Goal: Transaction & Acquisition: Purchase product/service

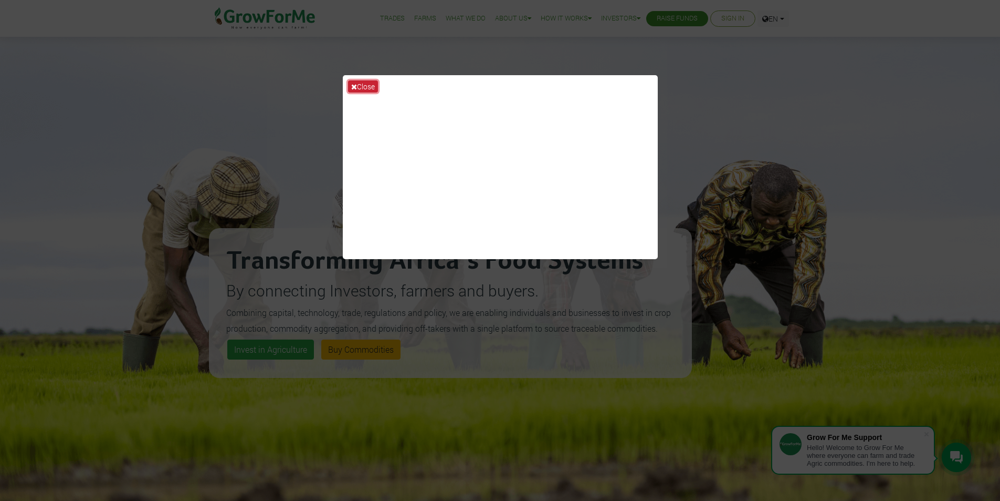
click at [366, 89] on button "Close" at bounding box center [363, 86] width 30 height 12
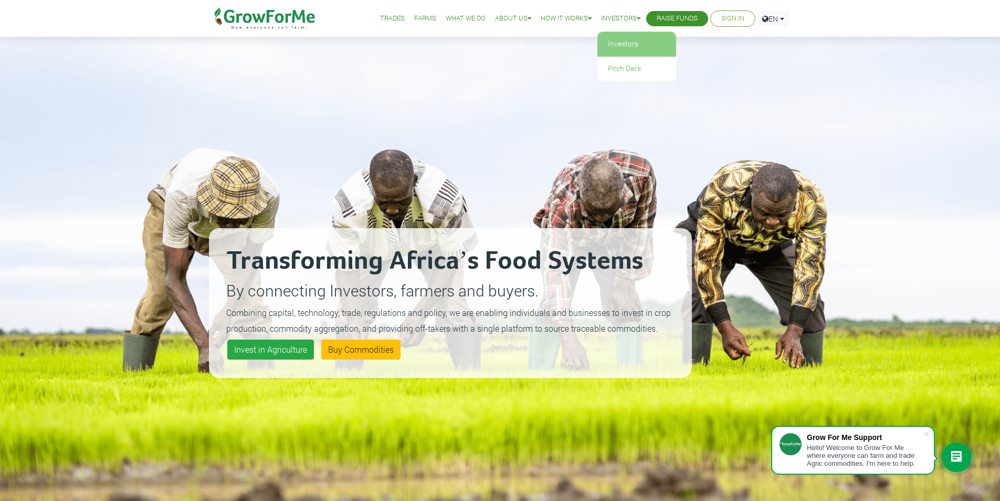
click at [618, 46] on link "Investors" at bounding box center [637, 44] width 79 height 24
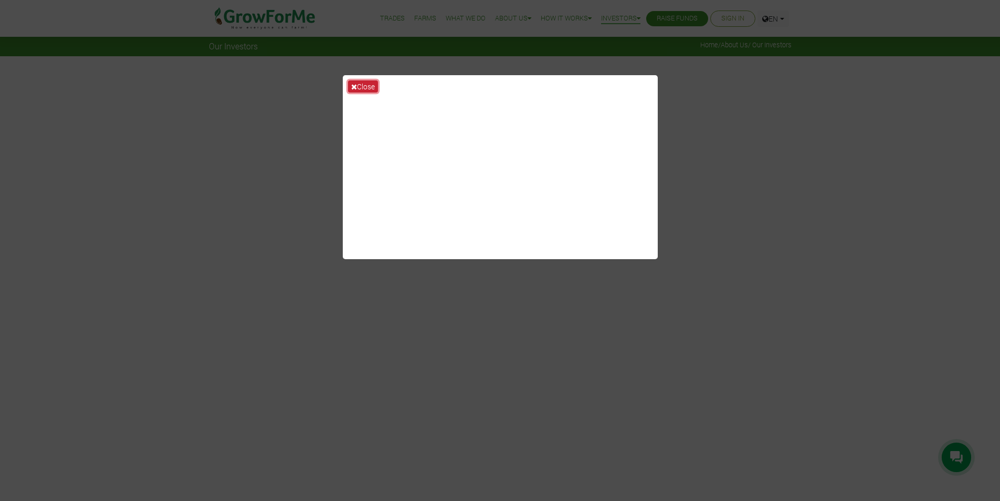
click at [363, 86] on button "Close" at bounding box center [363, 86] width 30 height 12
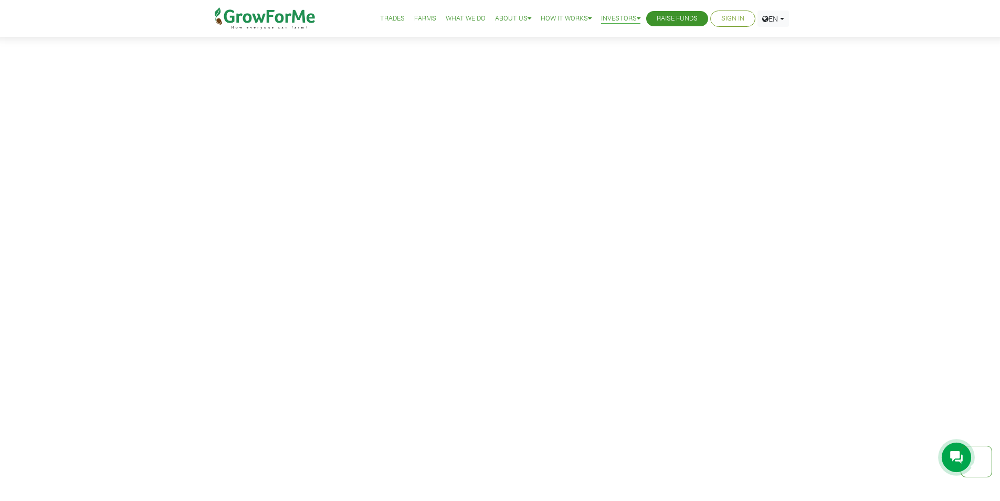
scroll to position [1523, 0]
click at [525, 168] on link "Our Partners" at bounding box center [531, 169] width 79 height 24
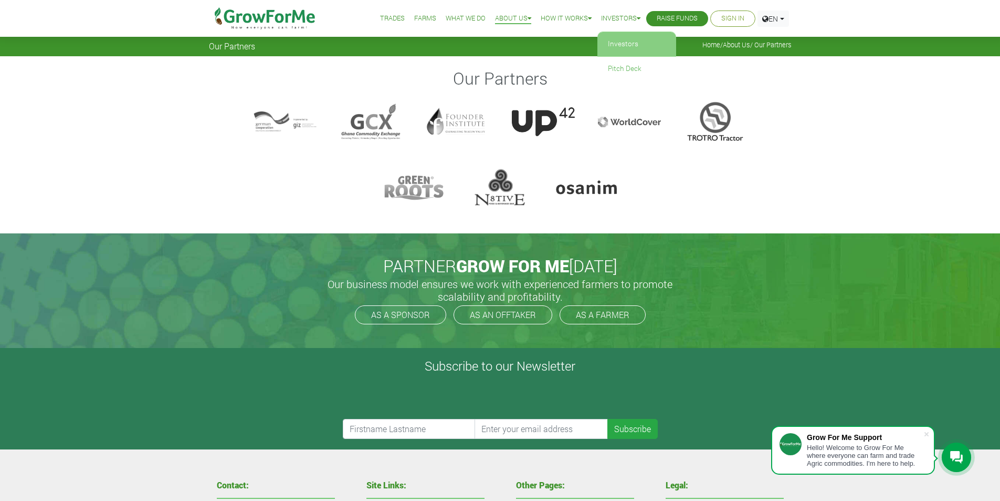
click at [610, 40] on link "Investors" at bounding box center [637, 44] width 79 height 24
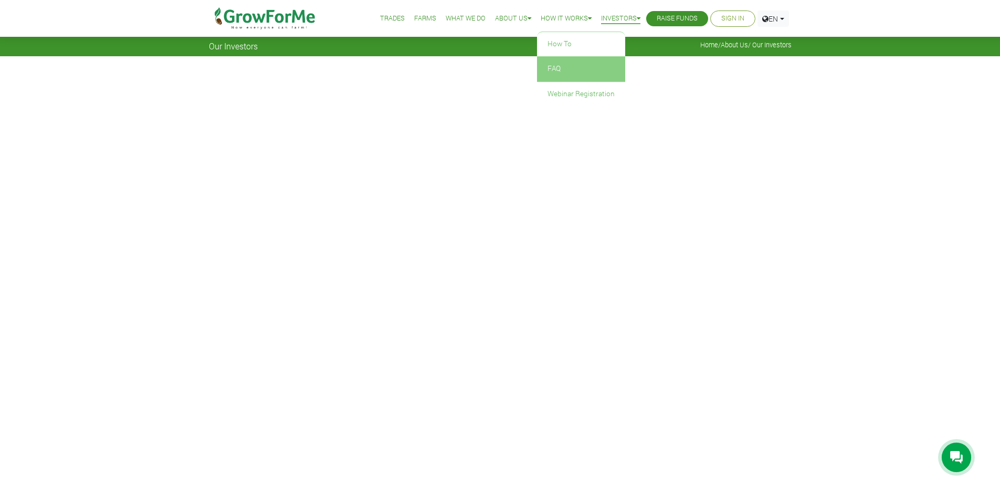
click at [550, 67] on link "FAQ" at bounding box center [581, 69] width 88 height 24
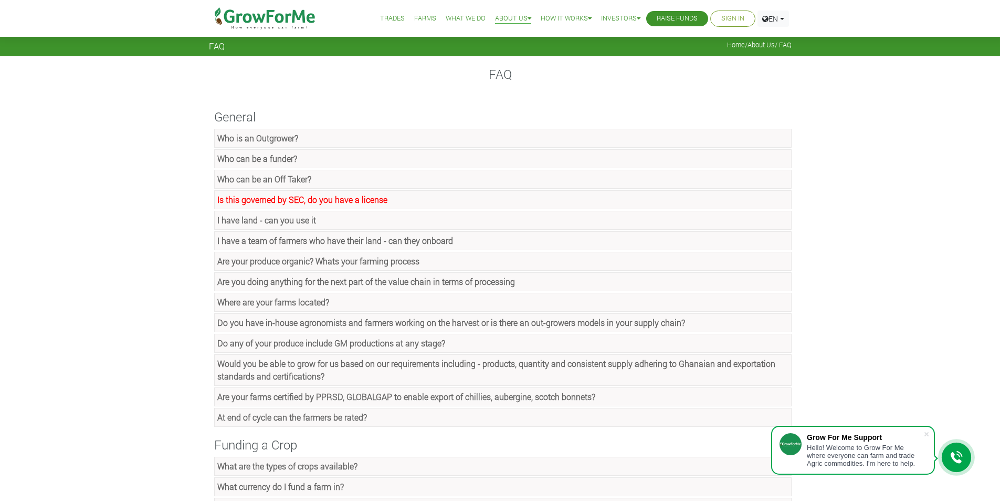
click at [286, 138] on strong "Who is an Outgrower?" at bounding box center [257, 137] width 81 height 11
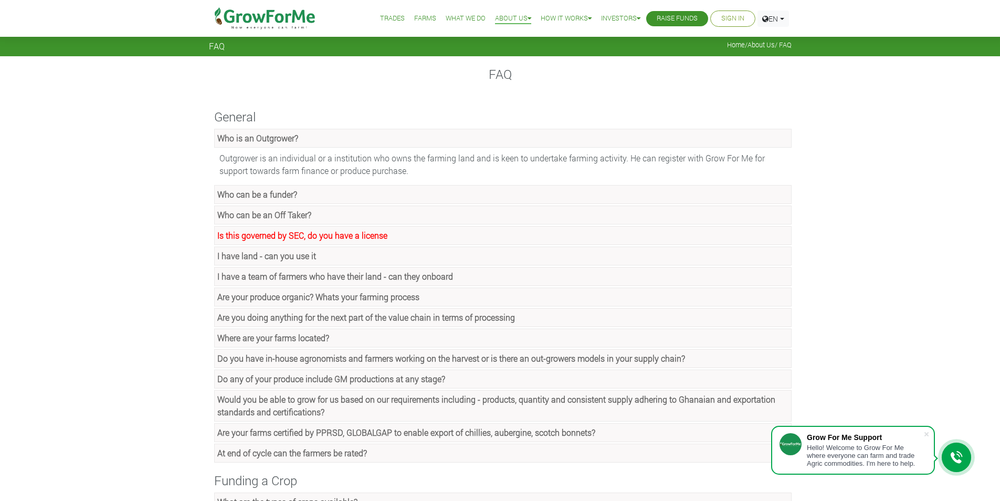
click at [295, 192] on strong "Who can be a funder?" at bounding box center [257, 194] width 80 height 11
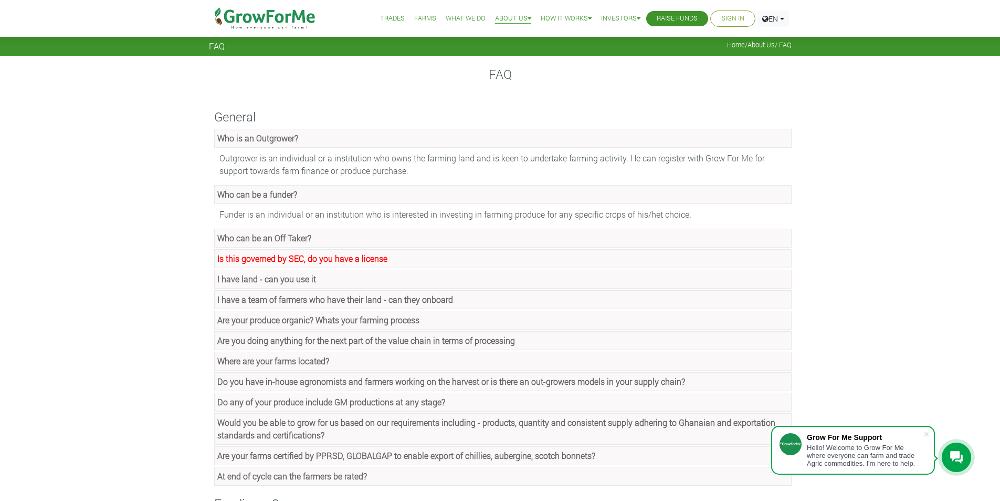
click at [325, 236] on link "Who can be an Off Taker?" at bounding box center [503, 237] width 578 height 19
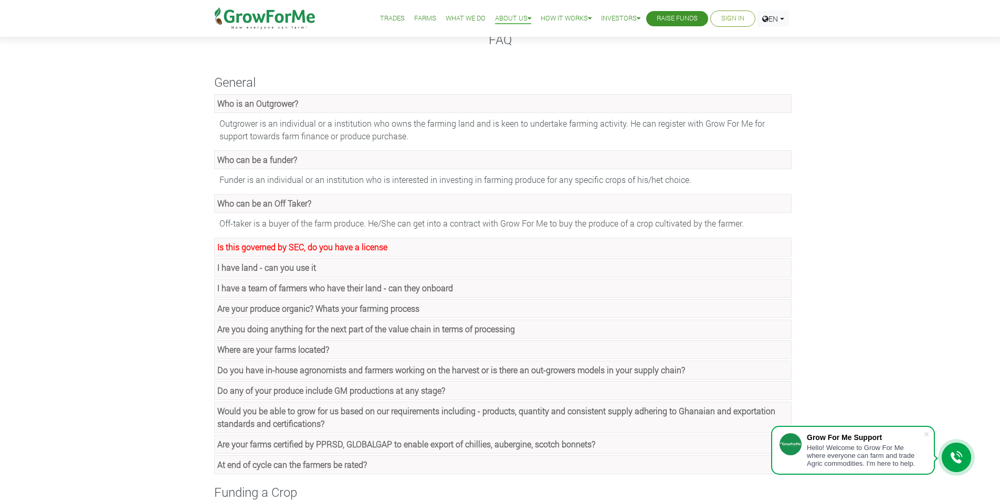
scroll to position [53, 0]
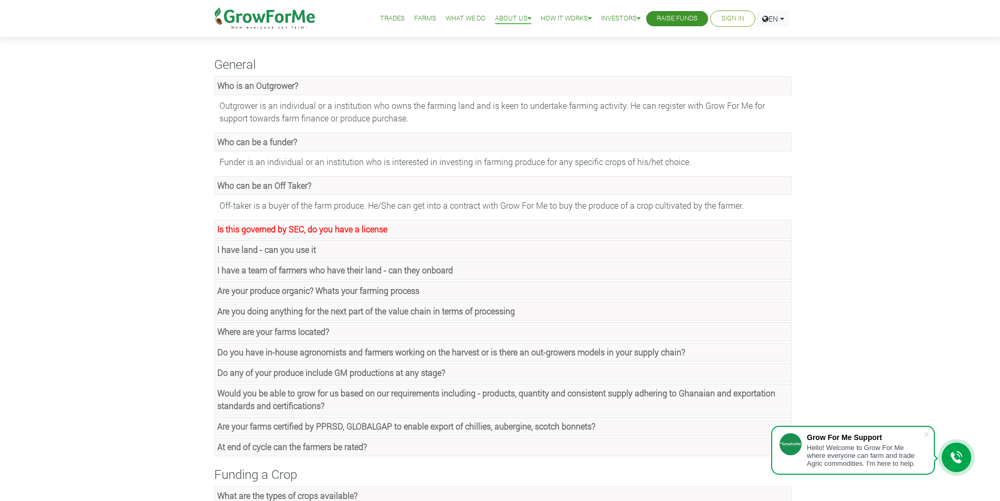
click at [332, 230] on strong "Is this governed by SEC, do you have a license" at bounding box center [302, 228] width 170 height 11
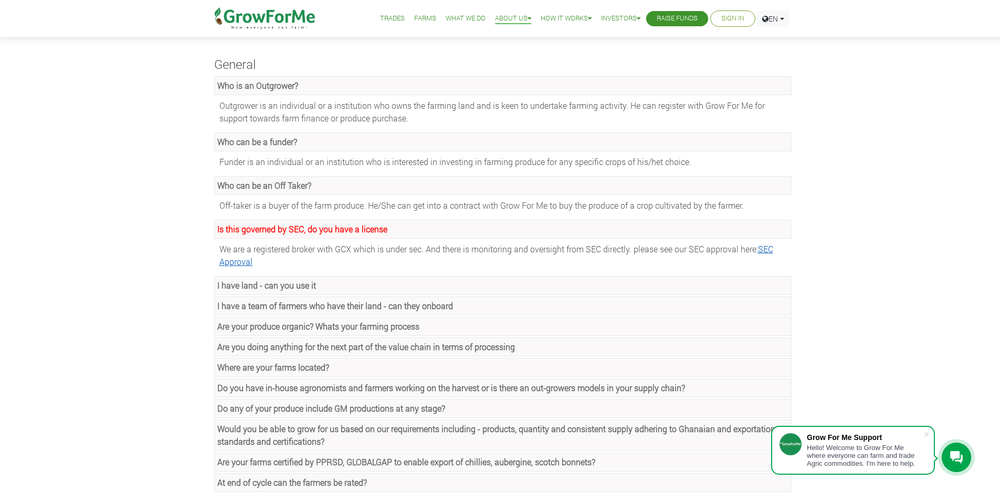
click at [771, 249] on link "SEC Approval" at bounding box center [497, 255] width 554 height 24
click at [289, 286] on strong "I have land - can you use it" at bounding box center [266, 284] width 99 height 11
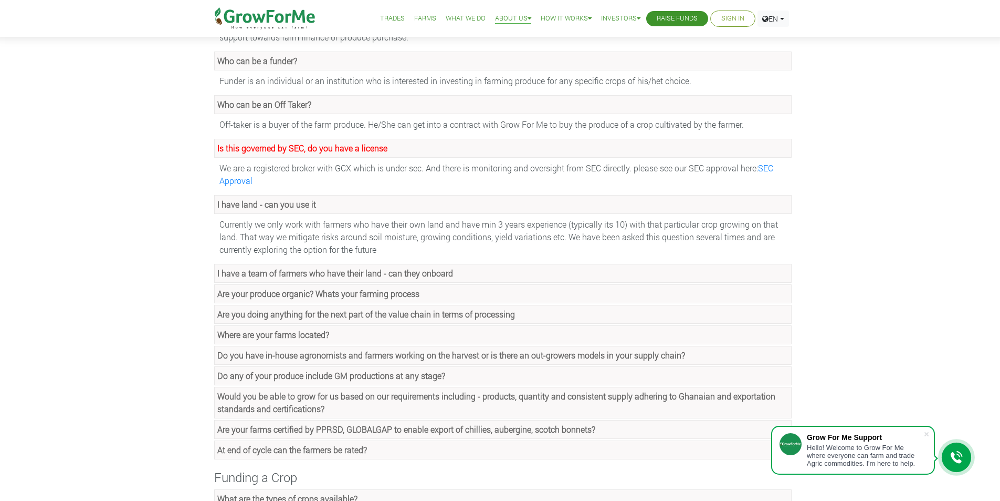
scroll to position [158, 0]
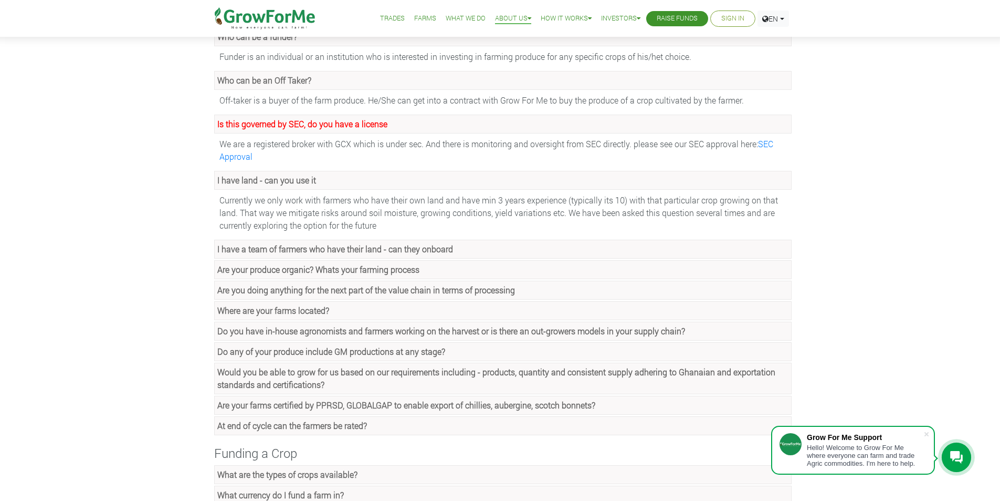
click at [373, 248] on strong "I have a team of farmers who have their land - can they onboard" at bounding box center [335, 248] width 236 height 11
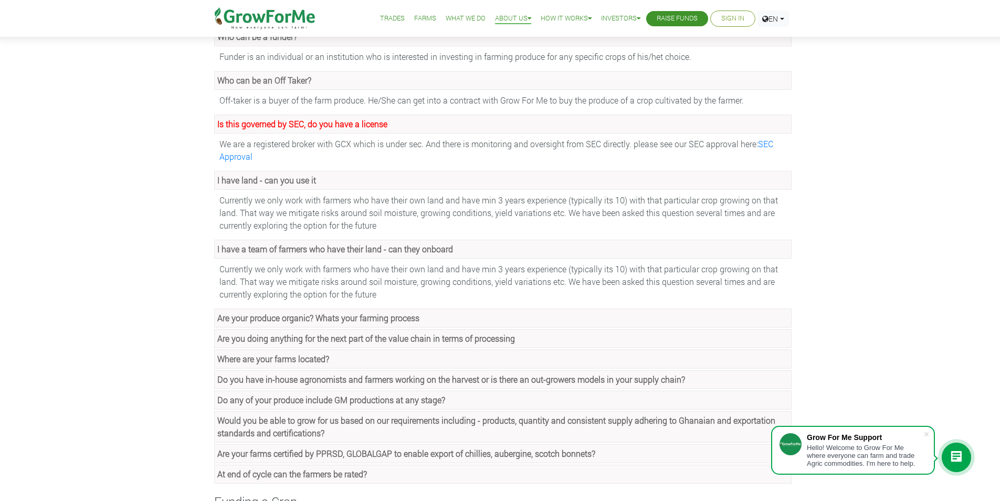
scroll to position [210, 0]
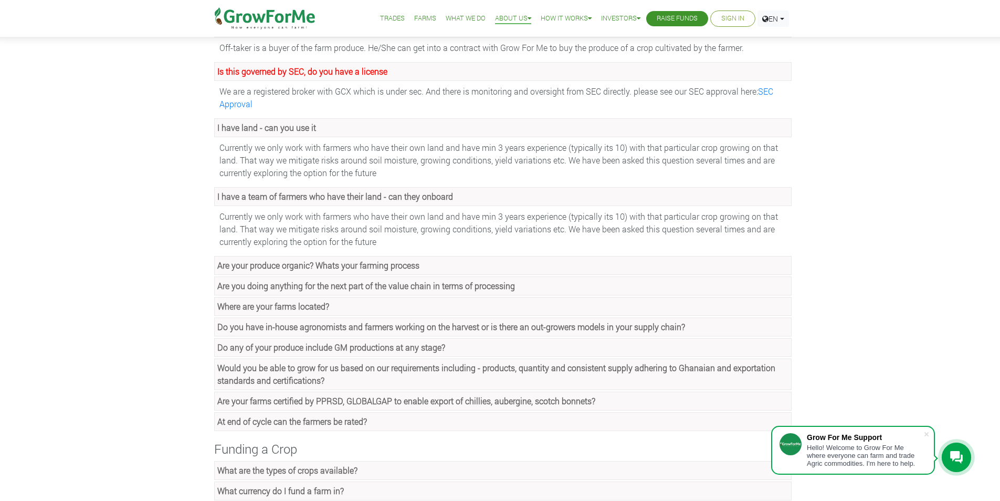
click at [292, 264] on strong "Are your produce organic? Whats your farming process" at bounding box center [318, 264] width 202 height 11
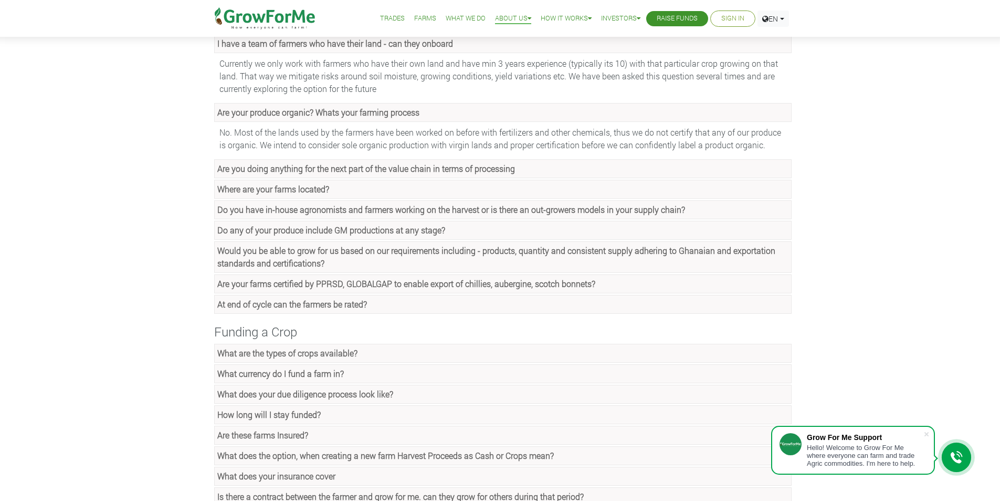
scroll to position [368, 0]
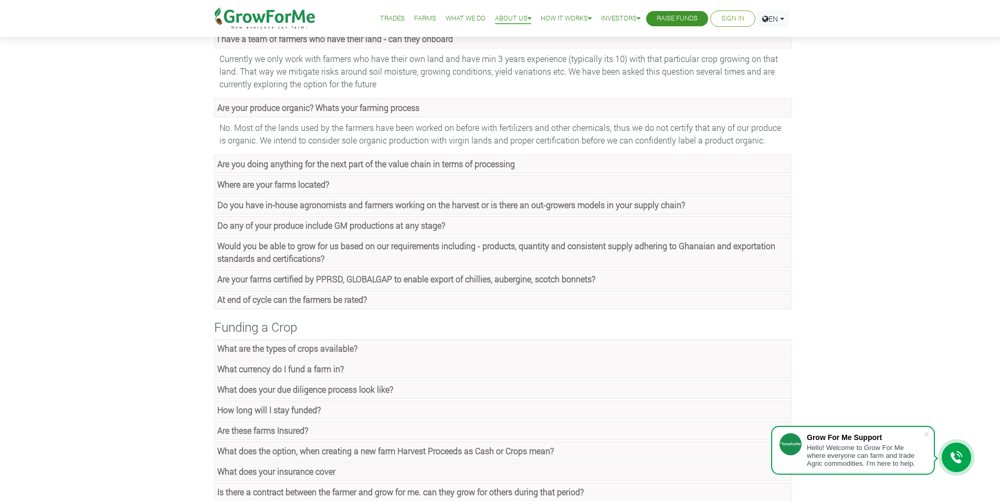
click at [383, 170] on link "Are you doing anything for the next part of the value chain in terms of process…" at bounding box center [503, 163] width 578 height 19
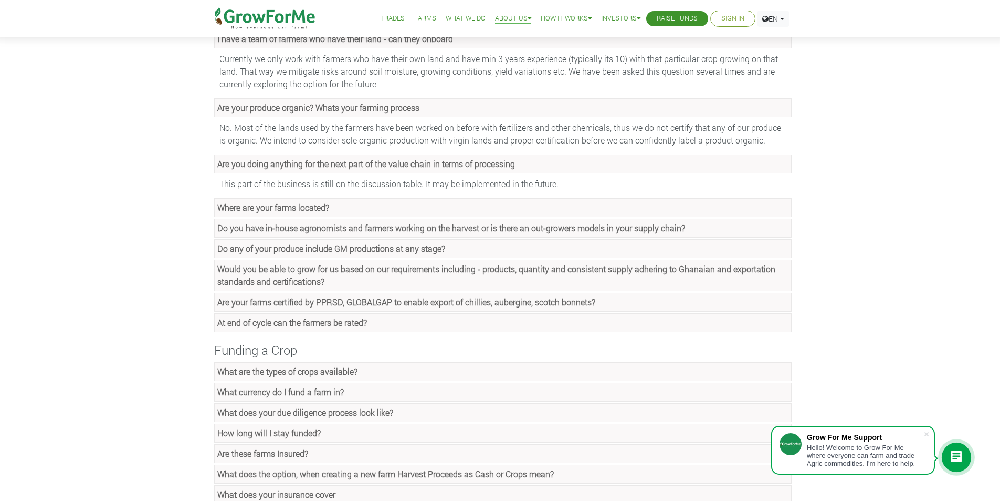
click at [311, 208] on strong "Where are your farms located?" at bounding box center [273, 207] width 112 height 11
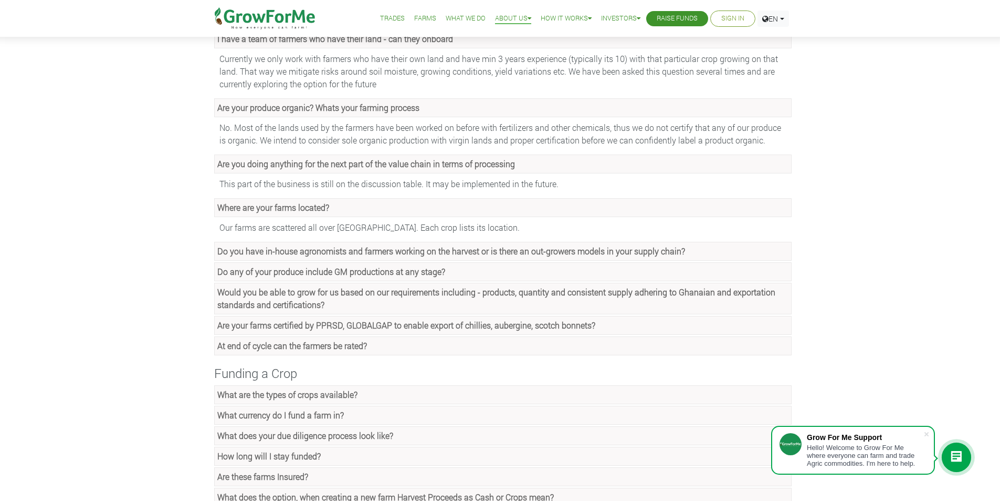
scroll to position [420, 0]
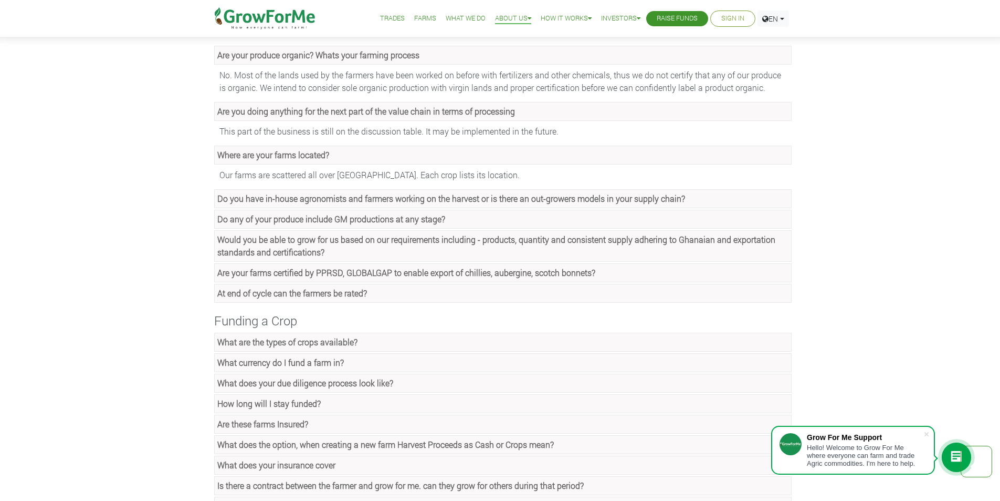
click at [330, 197] on strong "Do you have in-house agronomists and farmers working on the harvest or is there…" at bounding box center [451, 198] width 468 height 11
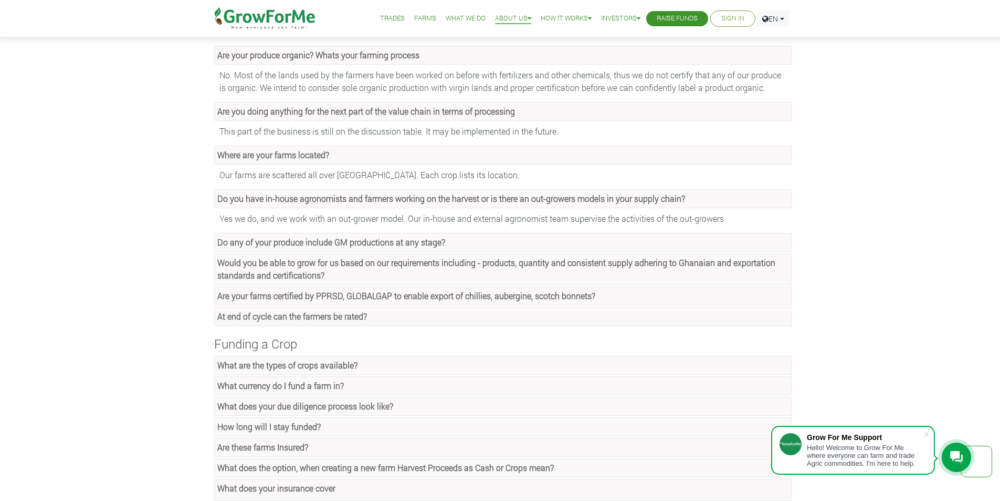
click at [350, 244] on strong "Do any of your produce include GM productions at any stage?" at bounding box center [331, 241] width 228 height 11
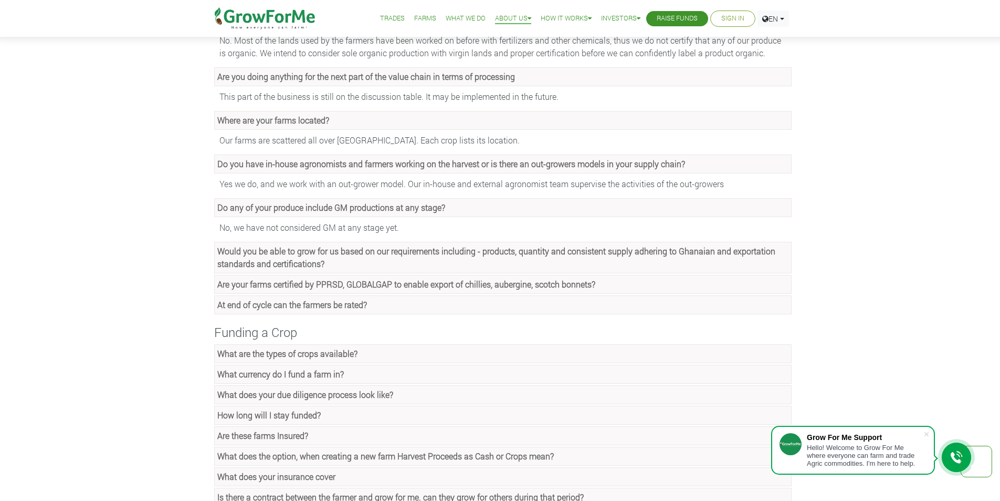
scroll to position [473, 0]
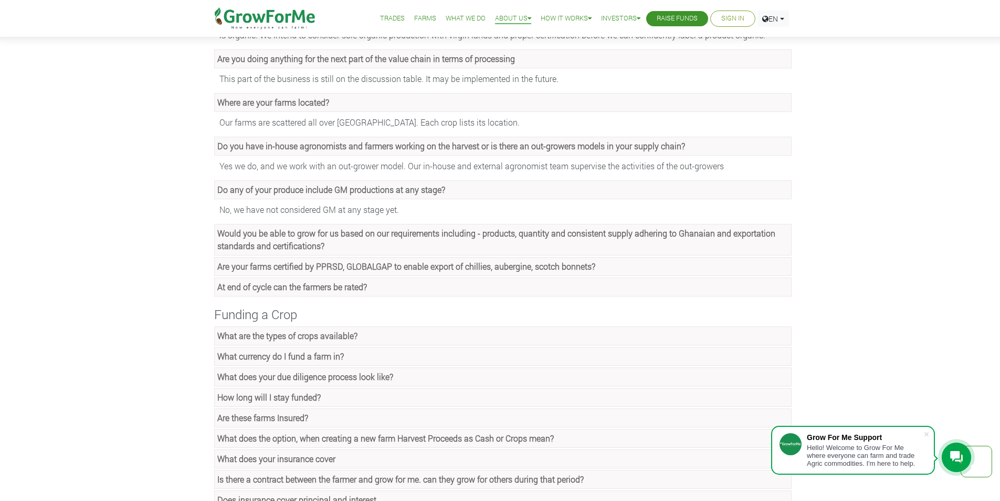
click at [332, 237] on strong "Would you be able to grow for us based on our requirements including - products…" at bounding box center [496, 239] width 558 height 24
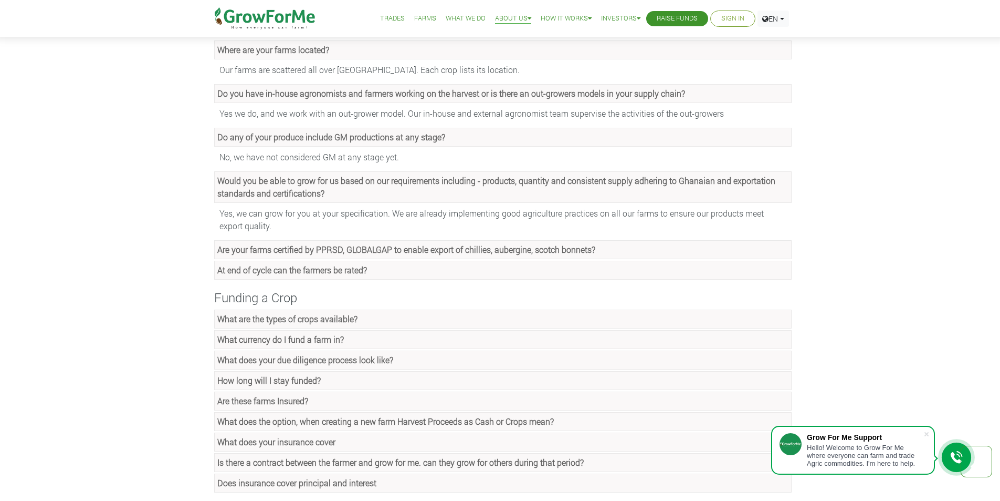
scroll to position [578, 0]
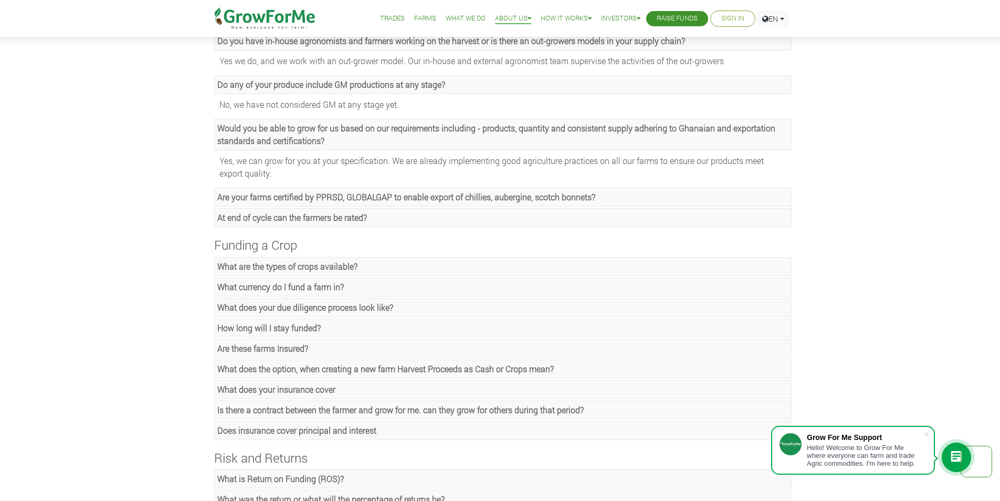
click at [275, 221] on strong "At end of cycle can the farmers be rated?" at bounding box center [292, 217] width 150 height 11
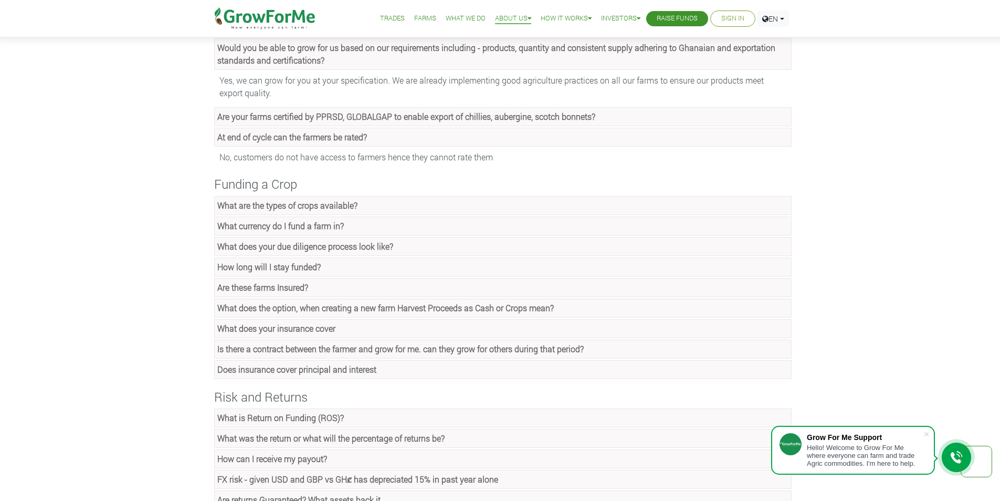
scroll to position [683, 0]
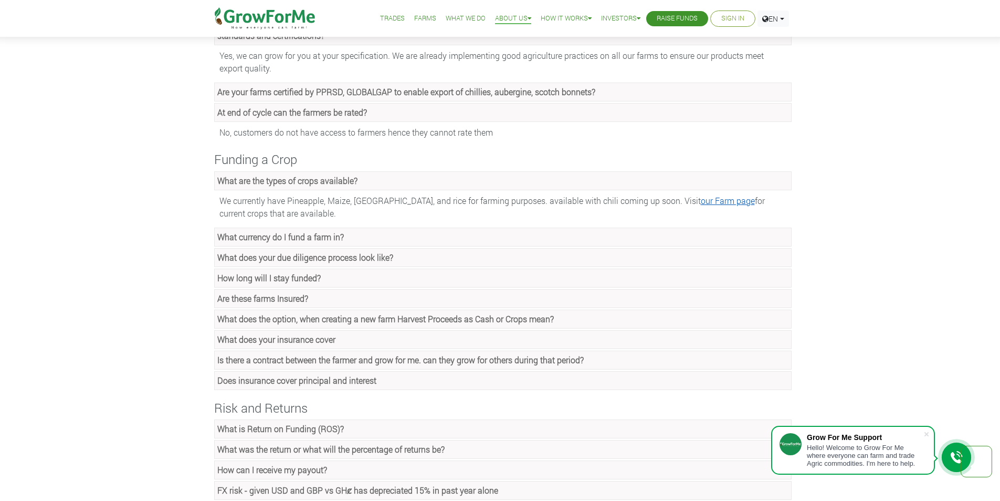
click at [701, 201] on link "our Farm page" at bounding box center [728, 200] width 54 height 11
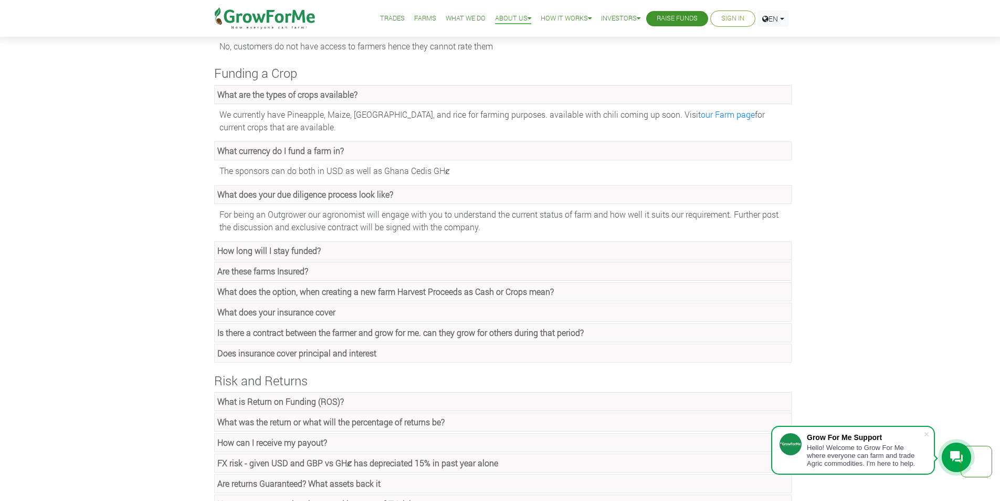
scroll to position [788, 0]
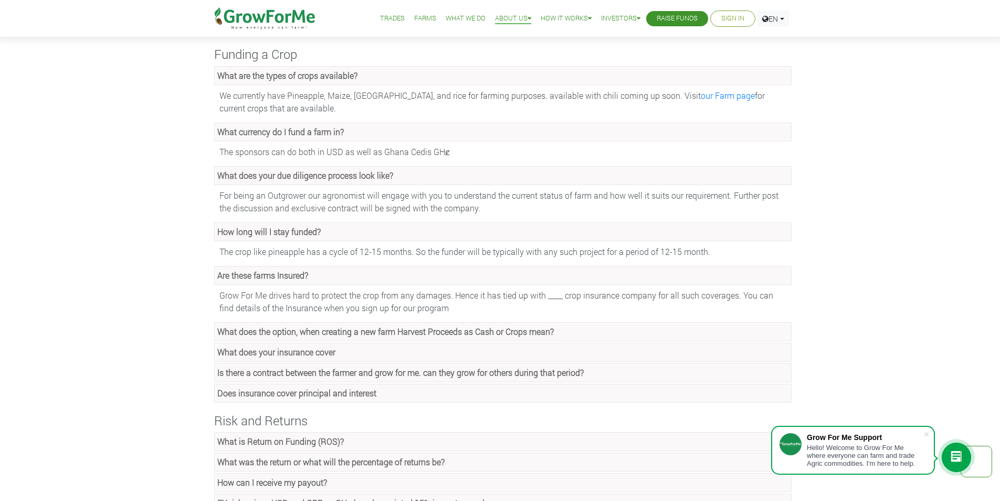
scroll to position [840, 0]
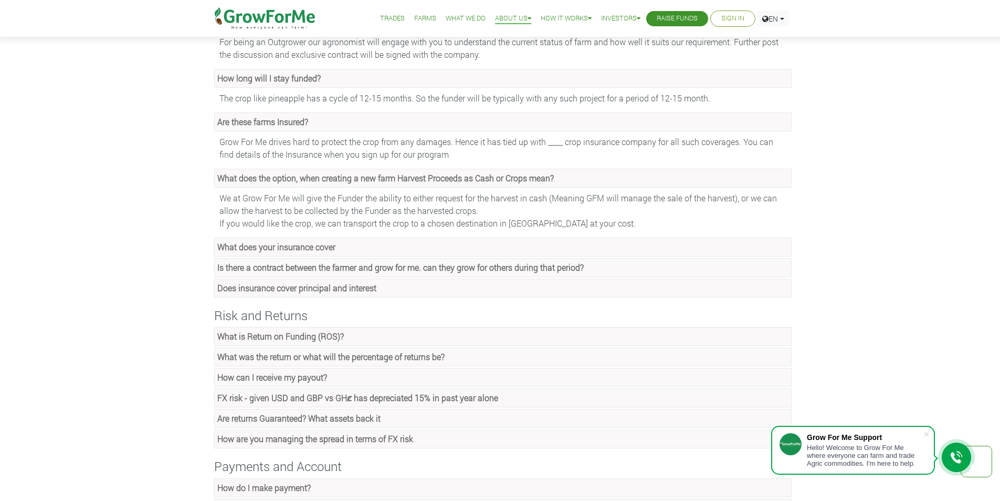
scroll to position [945, 0]
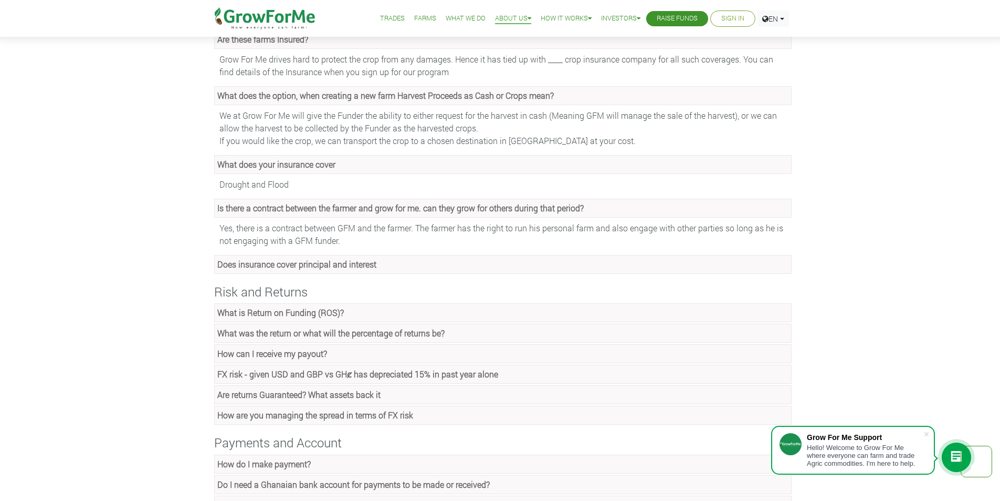
scroll to position [1050, 0]
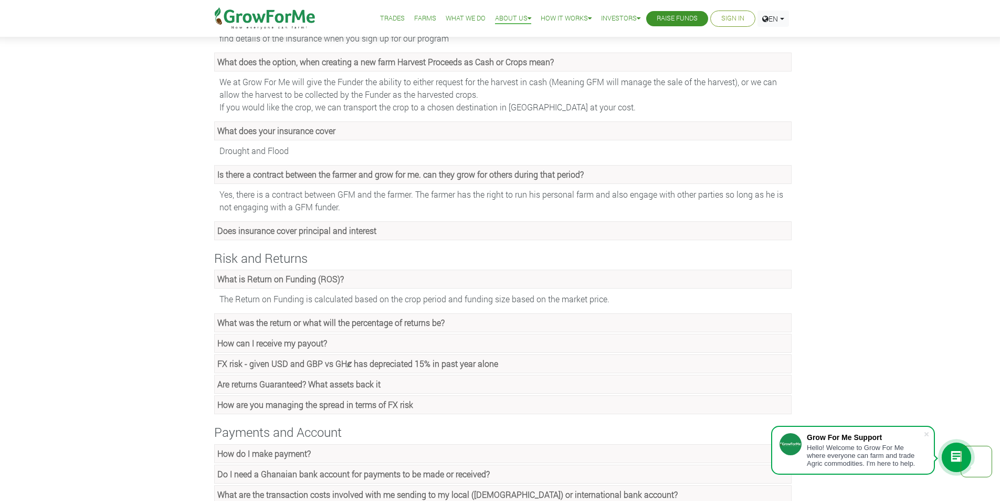
scroll to position [1103, 0]
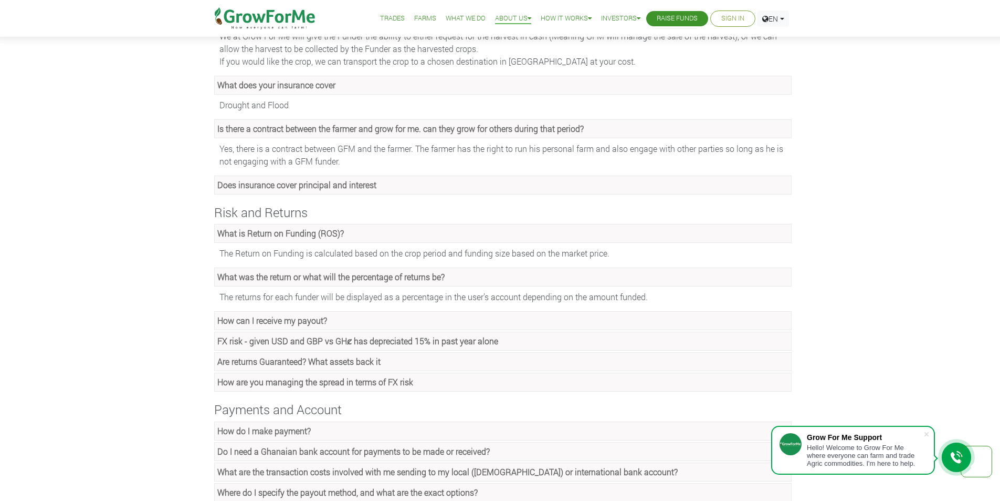
scroll to position [1155, 0]
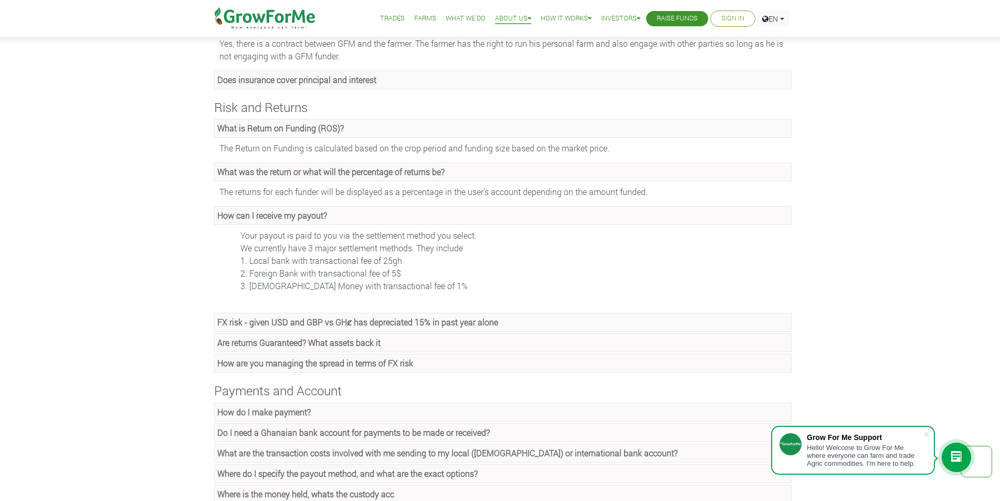
scroll to position [1260, 0]
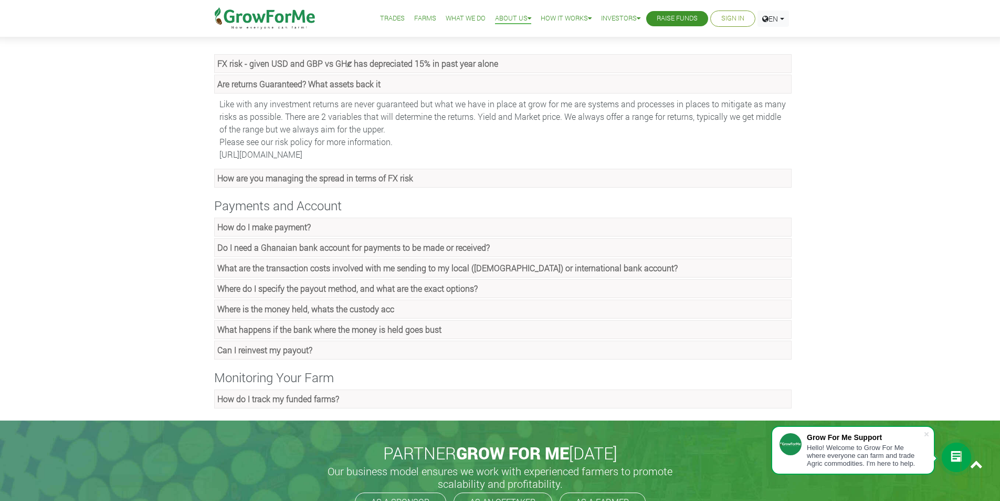
scroll to position [1471, 0]
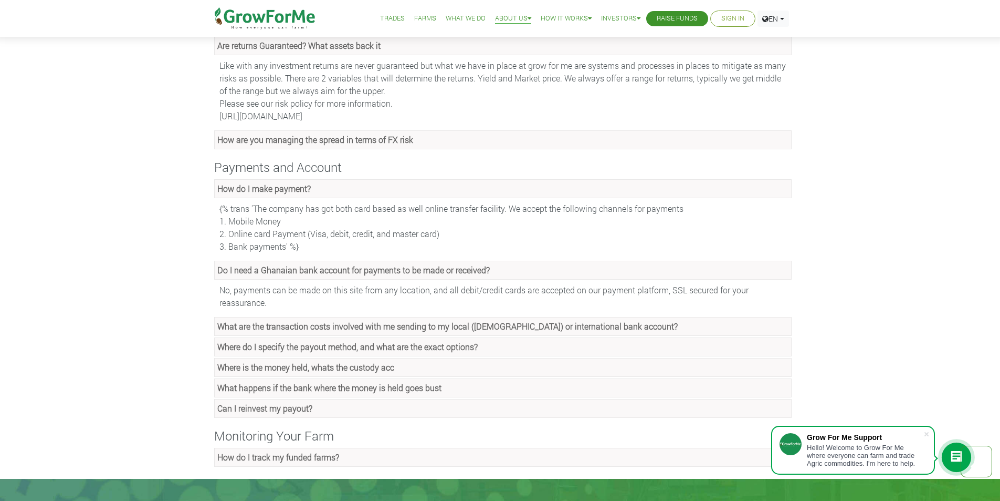
scroll to position [1523, 0]
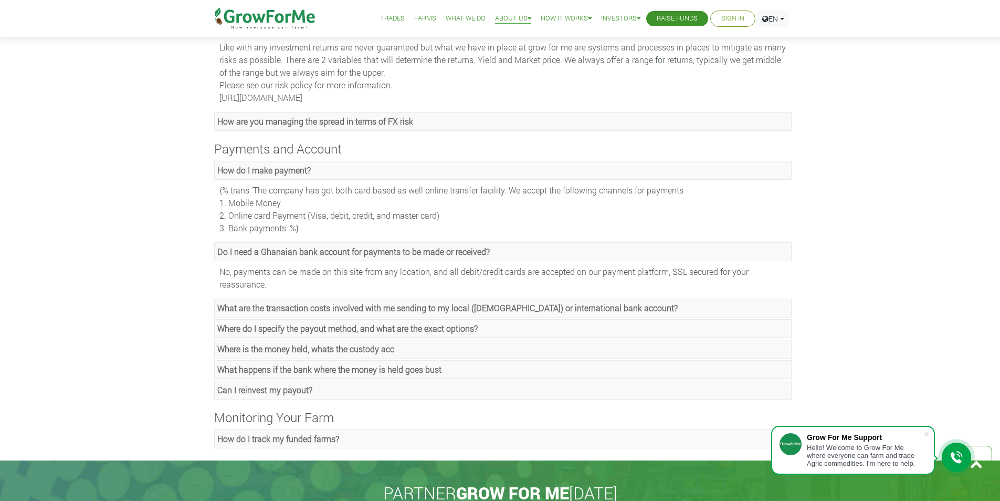
click at [288, 419] on h4 "Monitoring Your Farm" at bounding box center [500, 417] width 583 height 15
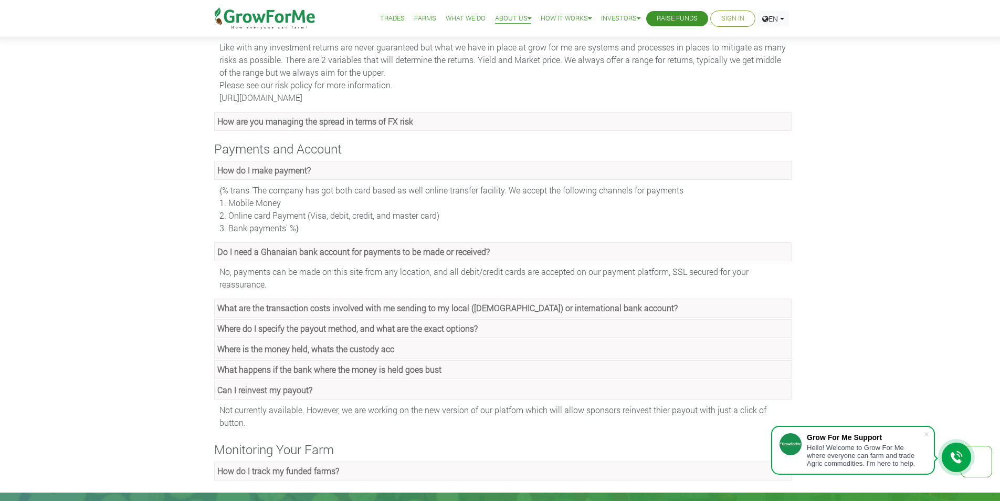
scroll to position [1576, 0]
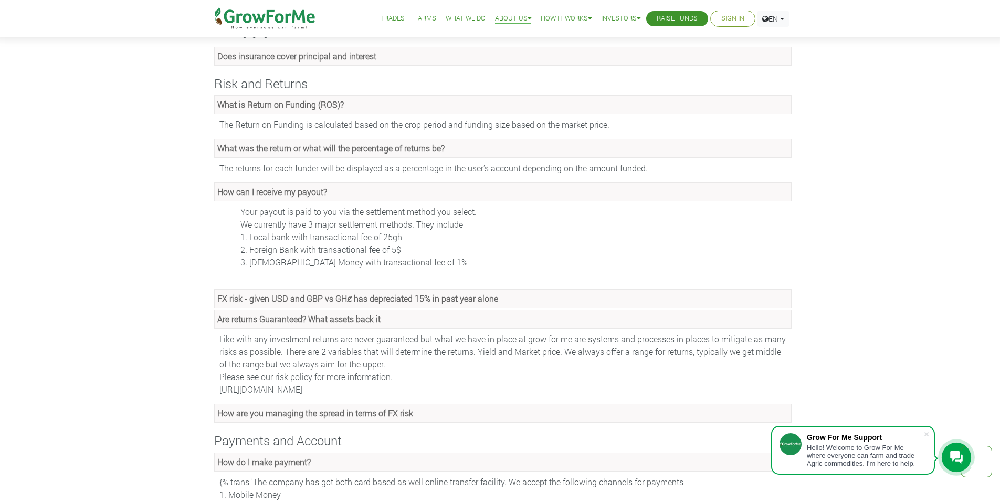
scroll to position [1155, 0]
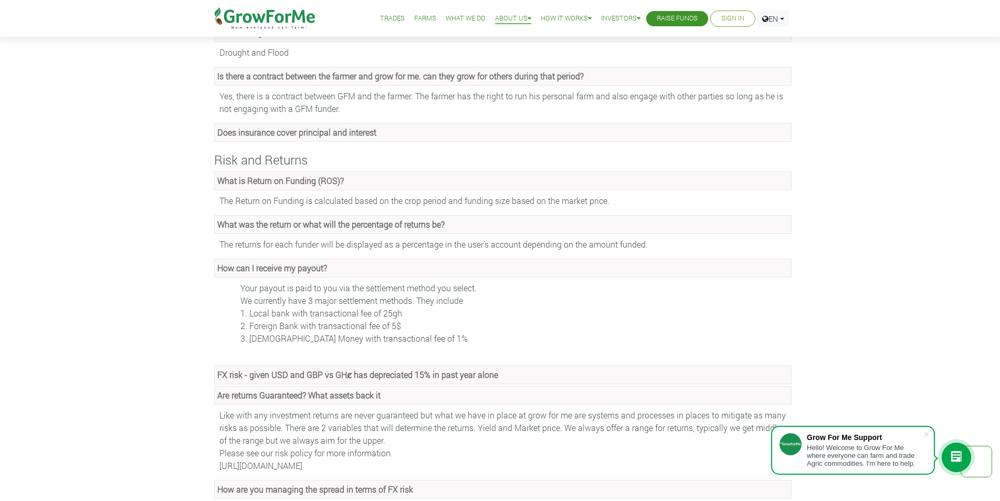
click at [264, 15] on img at bounding box center [266, 18] width 108 height 37
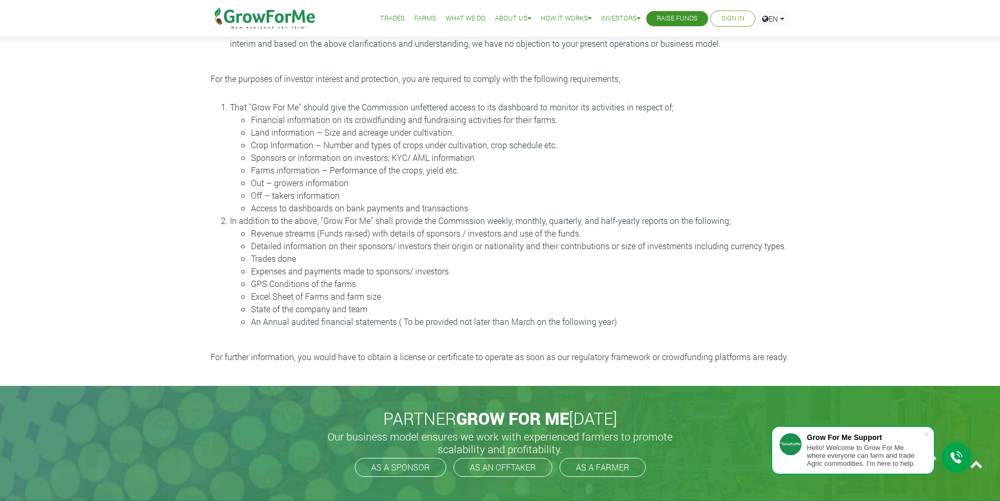
scroll to position [158, 0]
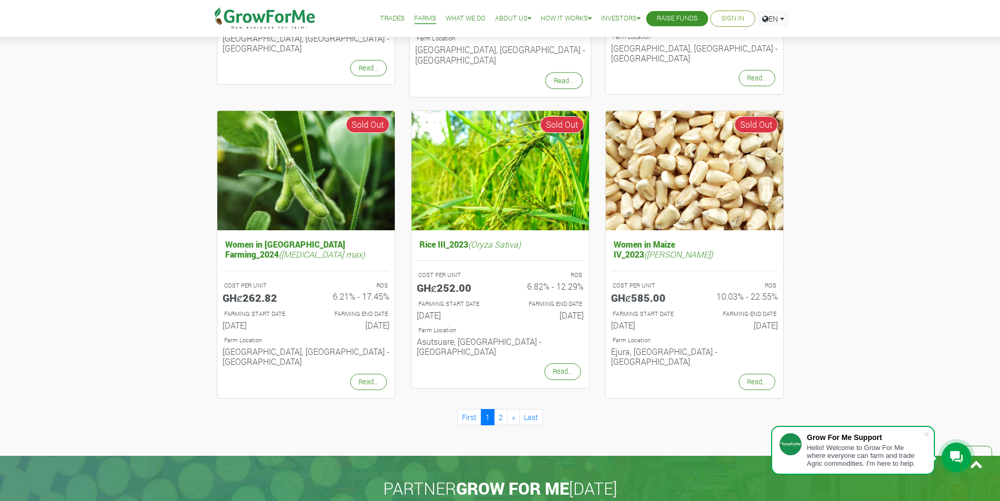
scroll to position [998, 0]
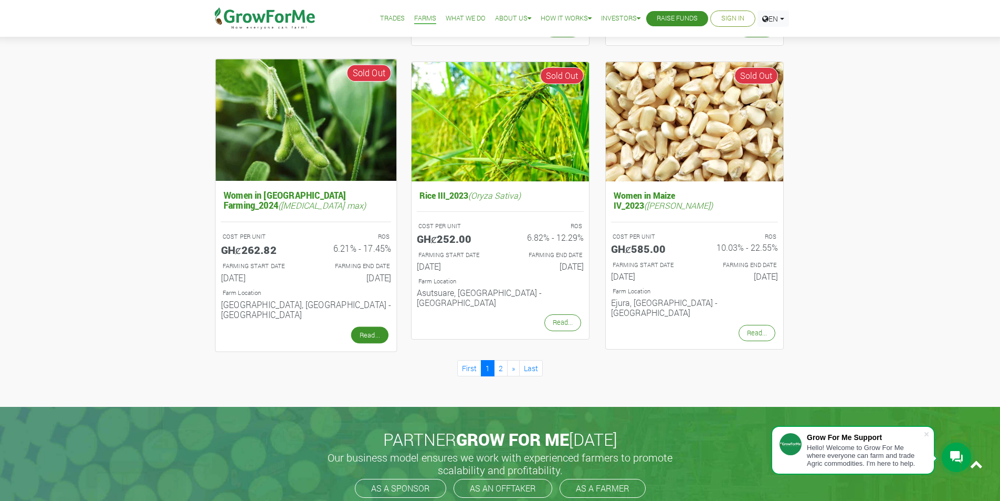
click at [378, 327] on link "Read..." at bounding box center [369, 335] width 37 height 17
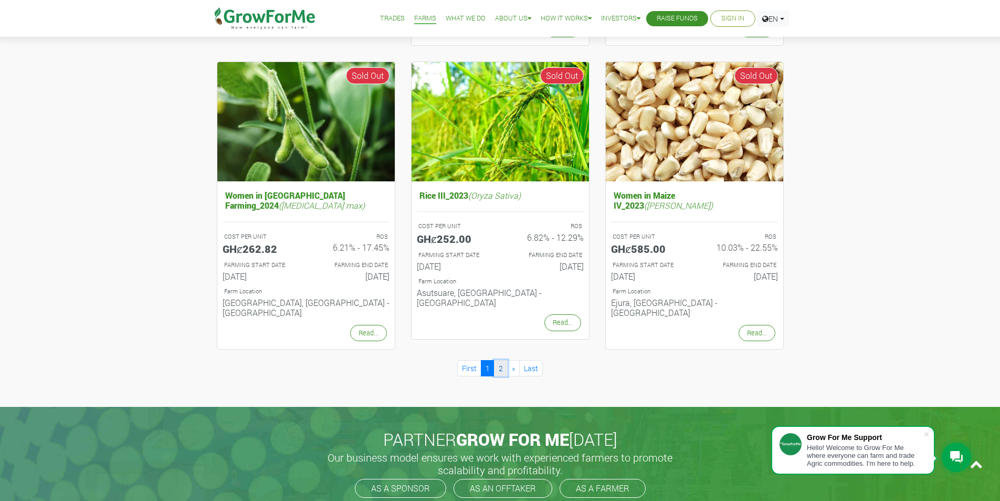
click at [502, 360] on link "2" at bounding box center [501, 368] width 14 height 16
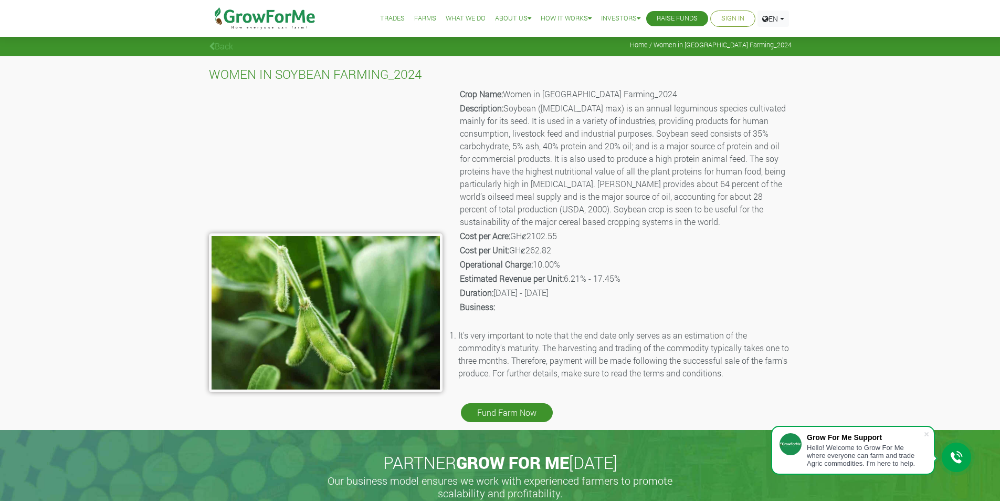
click at [553, 237] on p "Cost per Acre: GHȼ2102.55" at bounding box center [625, 236] width 330 height 13
click at [551, 263] on p "Operational Charge: 10.00%" at bounding box center [625, 264] width 330 height 13
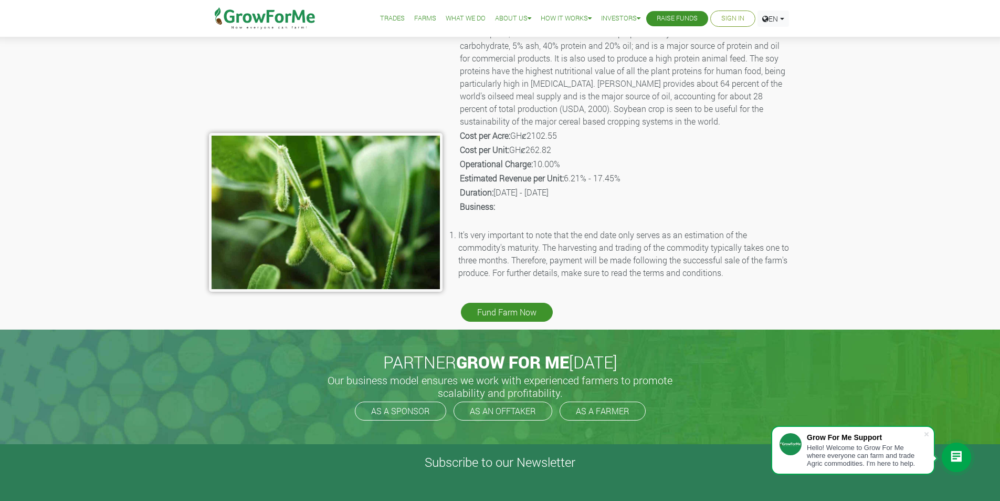
scroll to position [105, 0]
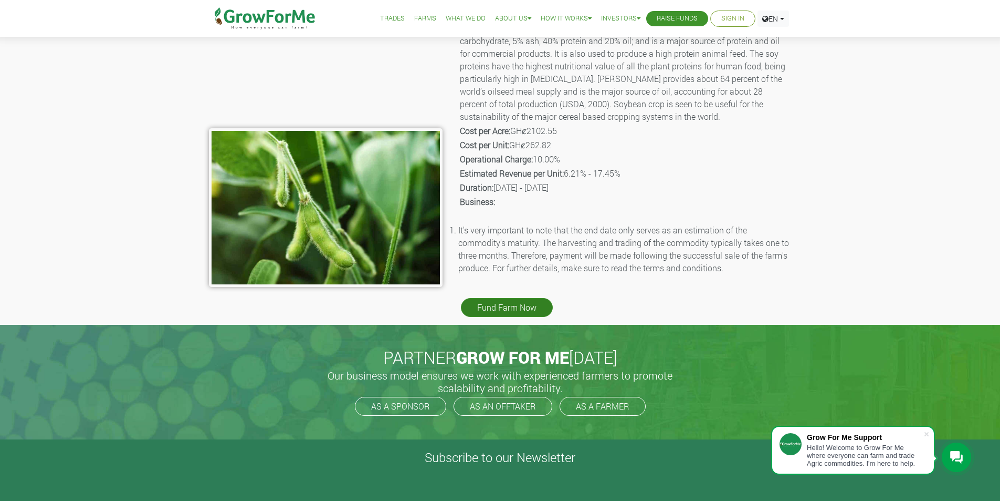
click at [520, 306] on link "Fund Farm Now" at bounding box center [507, 307] width 92 height 19
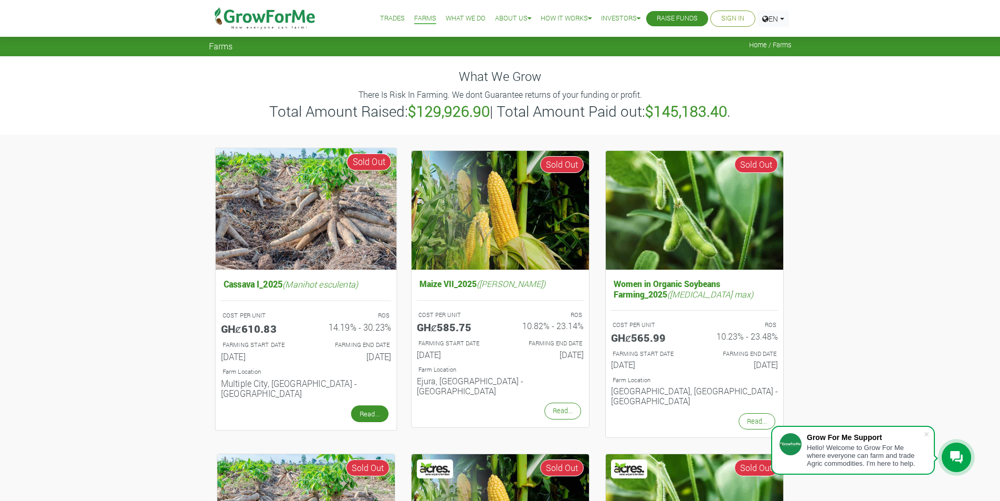
click at [365, 405] on link "Read..." at bounding box center [369, 413] width 37 height 17
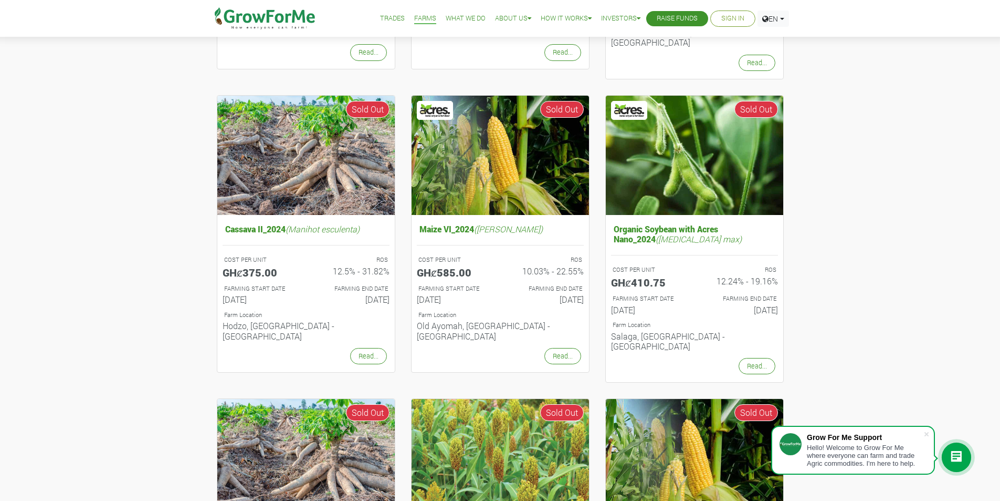
scroll to position [368, 0]
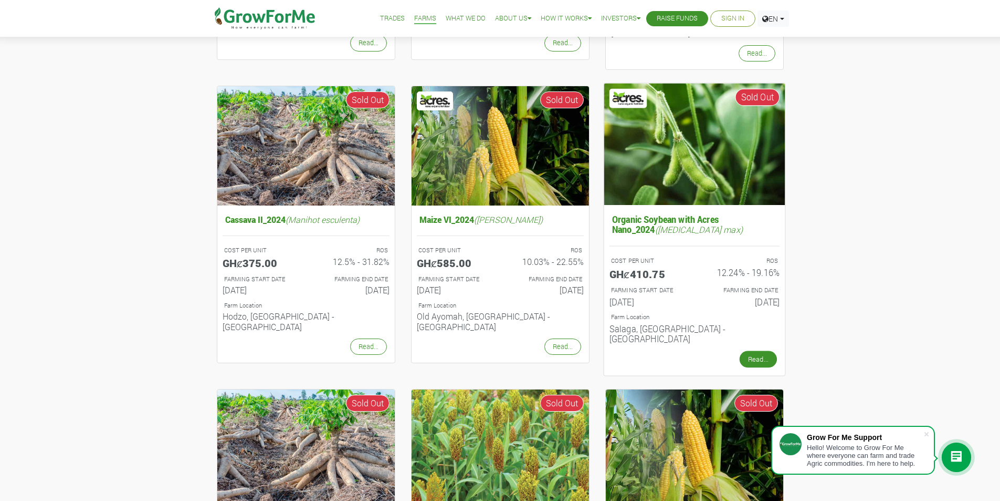
click at [763, 350] on link "Read..." at bounding box center [757, 358] width 37 height 17
